Goal: Transaction & Acquisition: Purchase product/service

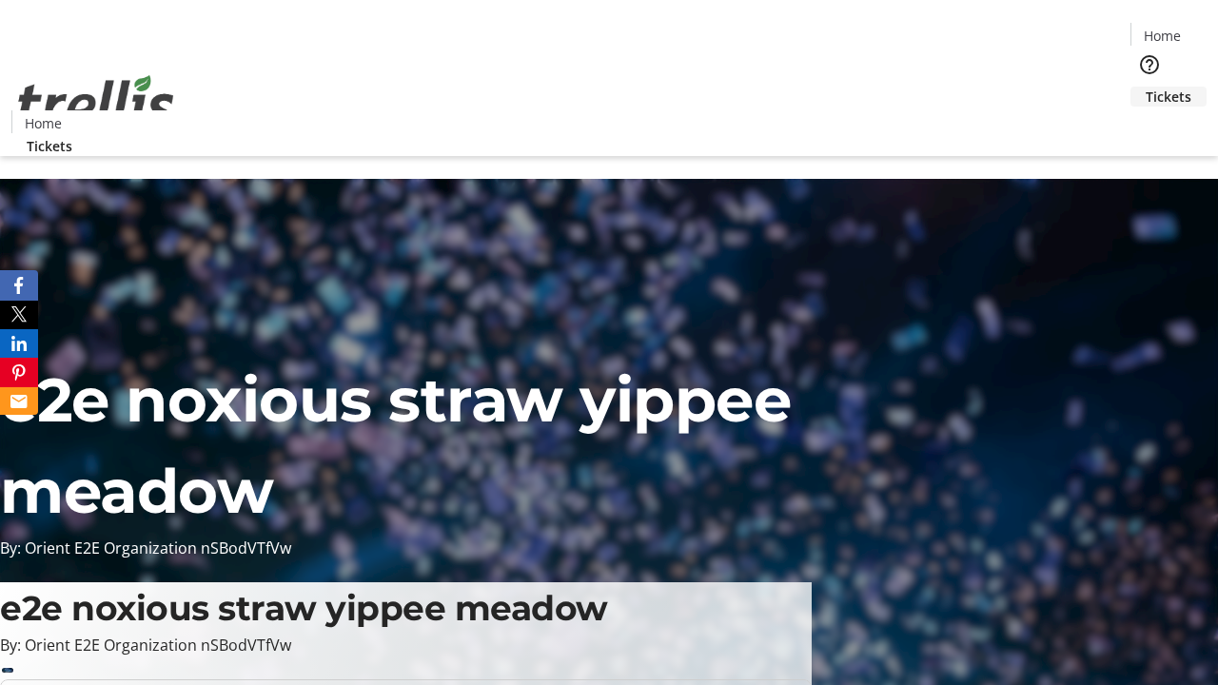
click at [1146, 87] on span "Tickets" at bounding box center [1169, 97] width 46 height 20
